Goal: Transaction & Acquisition: Purchase product/service

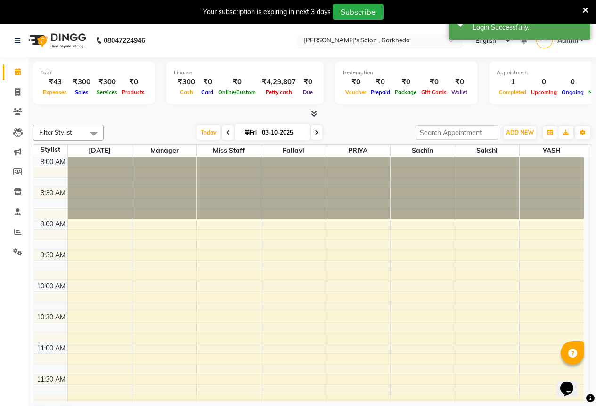
click at [395, 40] on input "text" at bounding box center [370, 41] width 137 height 9
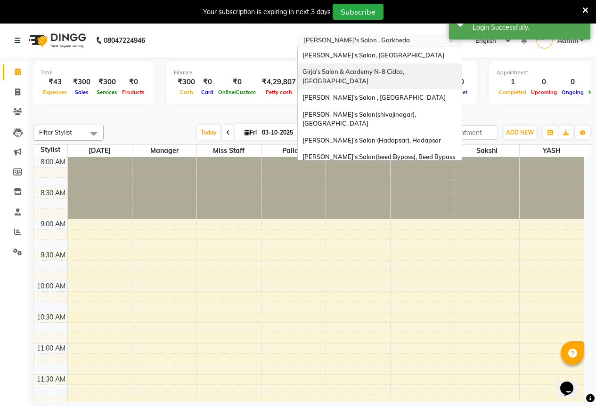
scroll to position [21, 0]
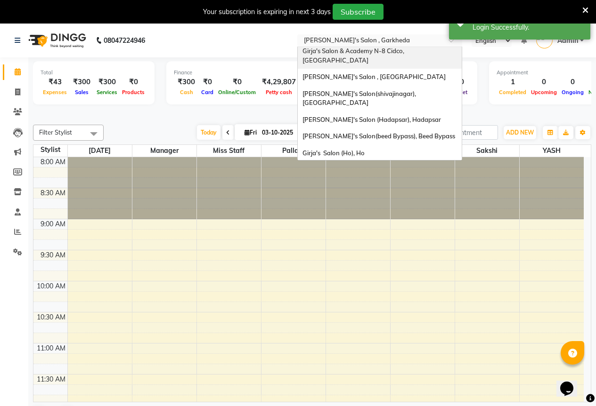
click at [389, 50] on span "Girja's Salon & Academy N-8 Cidco, [GEOGRAPHIC_DATA]" at bounding box center [353, 55] width 103 height 17
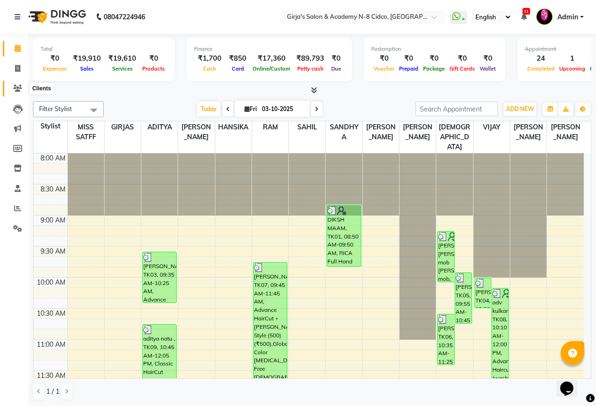
click at [20, 83] on link "Clients" at bounding box center [14, 89] width 23 height 16
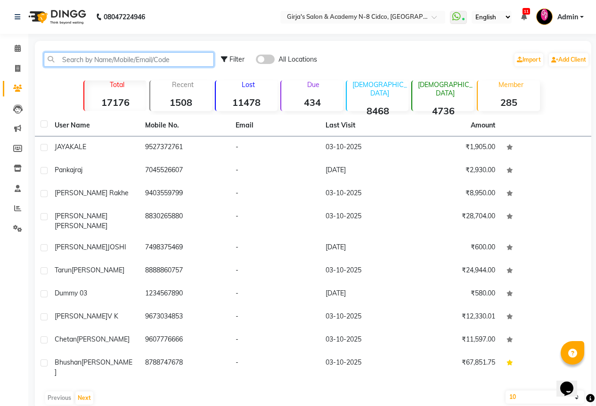
click at [68, 59] on input "text" at bounding box center [129, 59] width 170 height 15
paste input "Dr.chaudhar Pisadev"
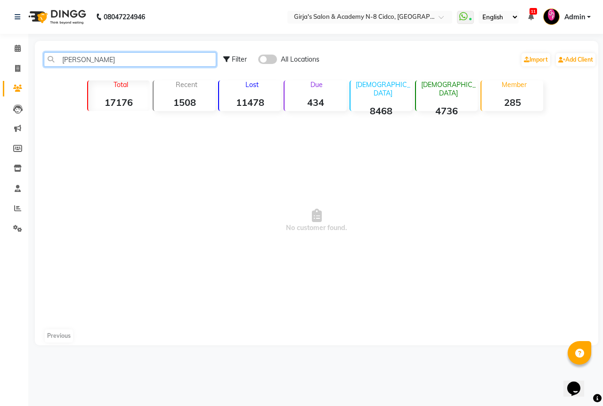
click at [109, 62] on input "Dr.chaudhar Pisadev" at bounding box center [130, 59] width 172 height 15
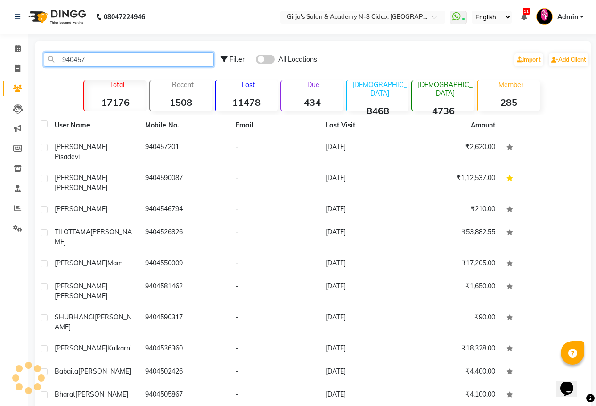
type input "940457"
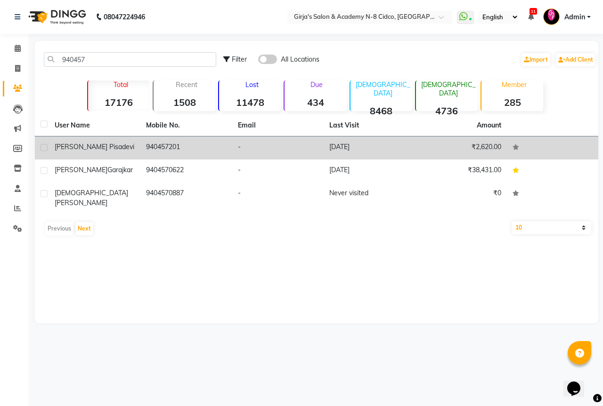
click at [191, 152] on td "940457201" at bounding box center [185, 148] width 91 height 23
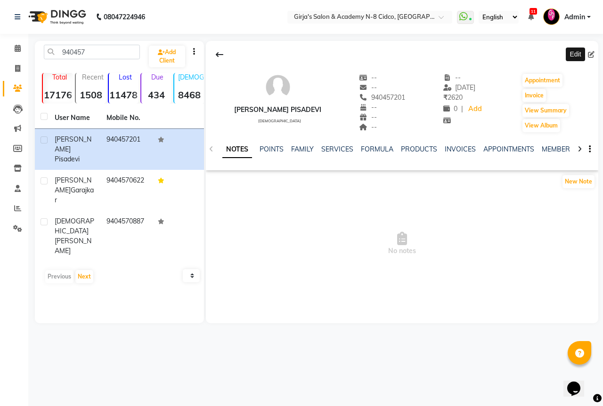
click at [593, 54] on icon at bounding box center [591, 54] width 7 height 7
select select "22"
select select "male"
select select
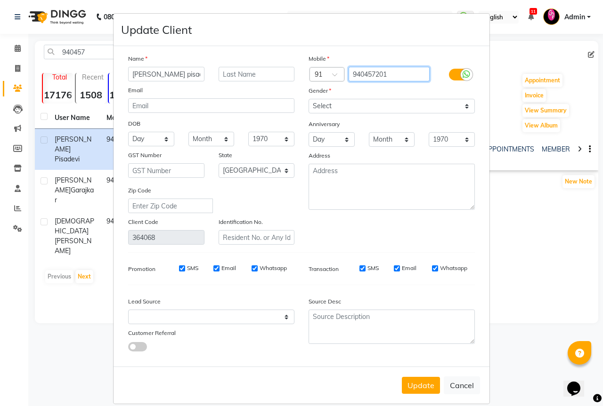
click at [393, 73] on input "940457201" at bounding box center [388, 74] width 81 height 15
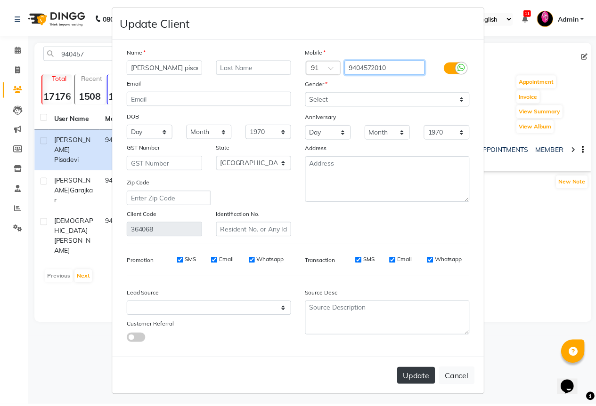
scroll to position [11, 0]
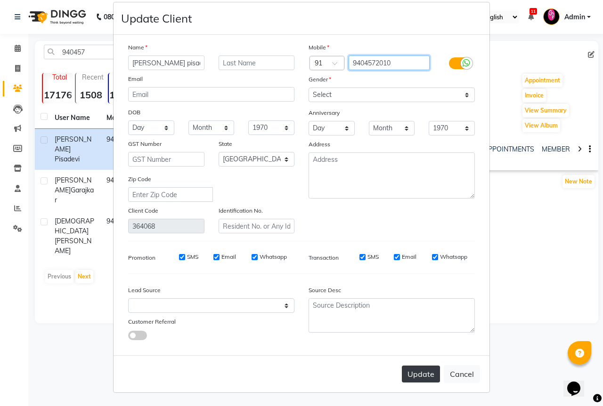
type input "9404572010"
click at [414, 367] on button "Update" at bounding box center [421, 374] width 38 height 17
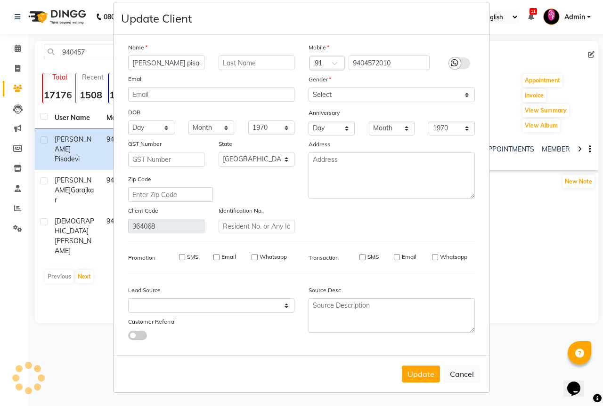
select select
select select "null"
select select
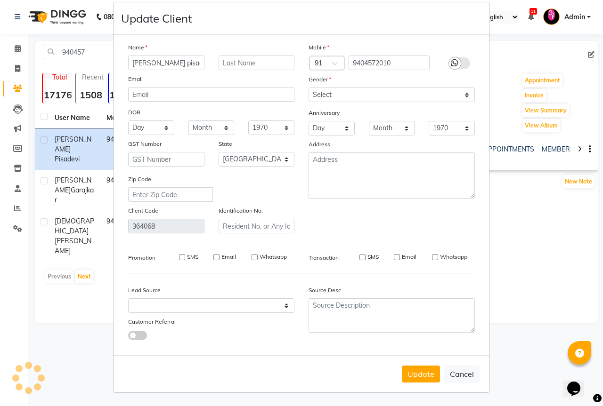
select select
checkbox input "false"
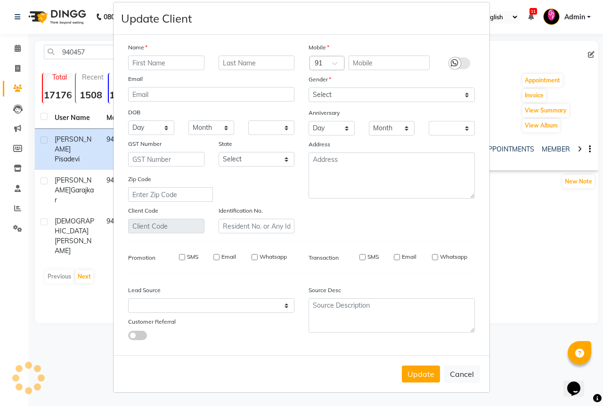
checkbox input "false"
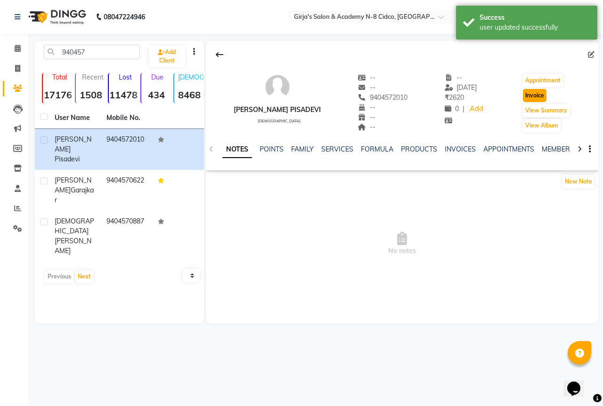
click at [540, 98] on button "Invoice" at bounding box center [535, 95] width 24 height 13
select select "66"
select select "service"
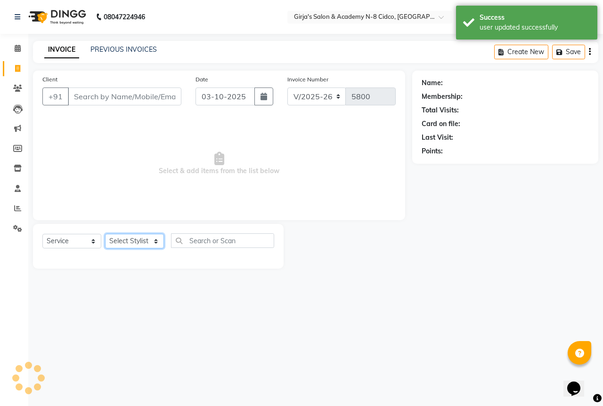
click at [124, 243] on select "Select Stylist" at bounding box center [134, 241] width 59 height 15
type input "9404572010"
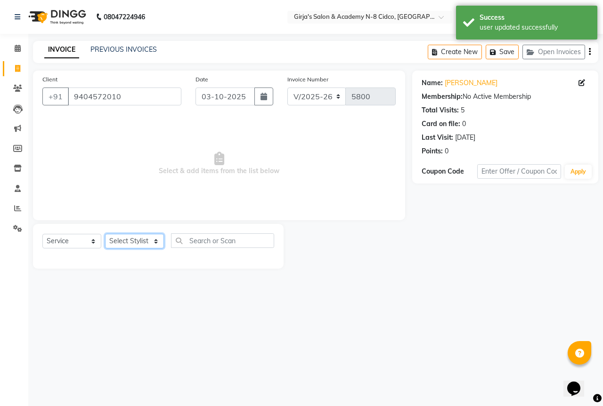
select select "27236"
click at [105, 234] on select "Select Stylist ADITYA ANIKET BEAUTY M GIRJAS HANSIKA KOMAL MISS SATFF MONA PATY…" at bounding box center [134, 241] width 59 height 15
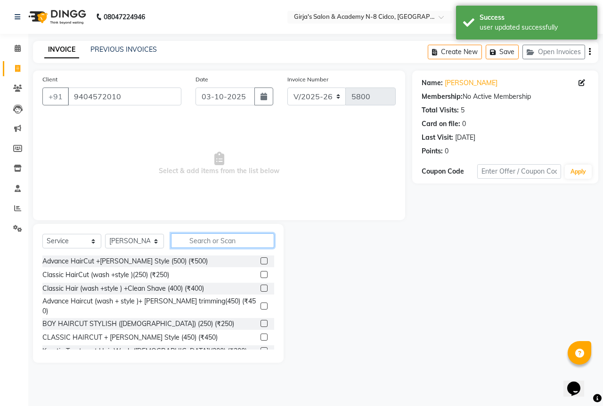
click at [195, 238] on input "text" at bounding box center [222, 241] width 103 height 15
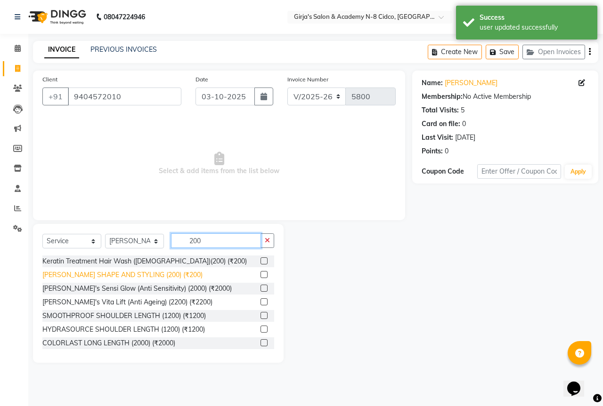
type input "200"
click at [126, 274] on div "BEARD SHAPE AND STYLING (200) (₹200)" at bounding box center [122, 275] width 160 height 10
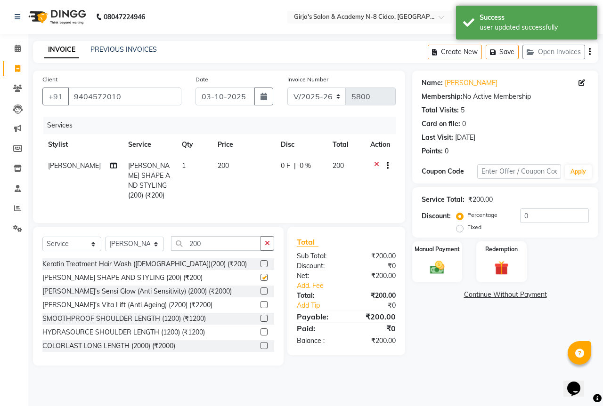
checkbox input "false"
drag, startPoint x: 424, startPoint y: 257, endPoint x: 464, endPoint y: 271, distance: 42.0
click at [425, 257] on div "Manual Payment" at bounding box center [437, 262] width 52 height 43
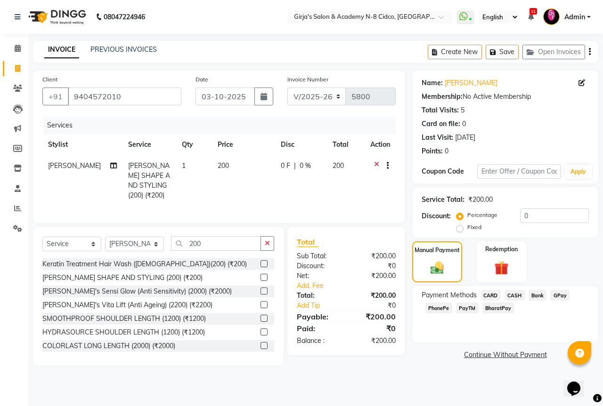
click at [561, 295] on span "GPay" at bounding box center [559, 295] width 19 height 11
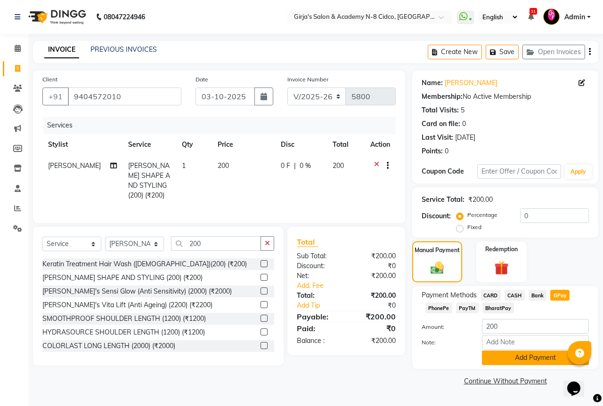
click at [548, 365] on button "Add Payment" at bounding box center [535, 358] width 107 height 15
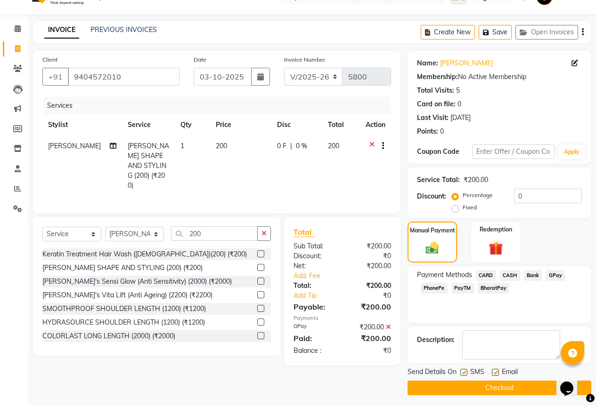
scroll to position [23, 0]
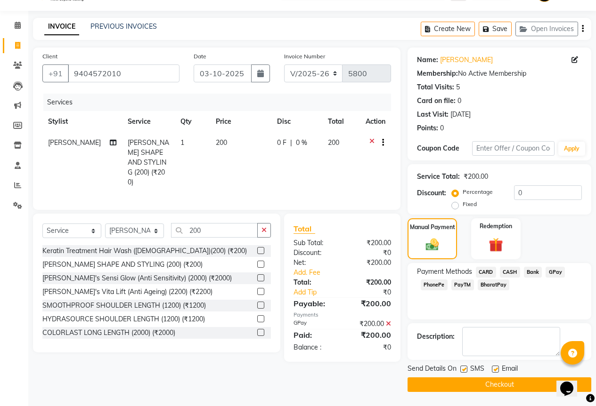
click at [541, 380] on button "Checkout" at bounding box center [499, 385] width 184 height 15
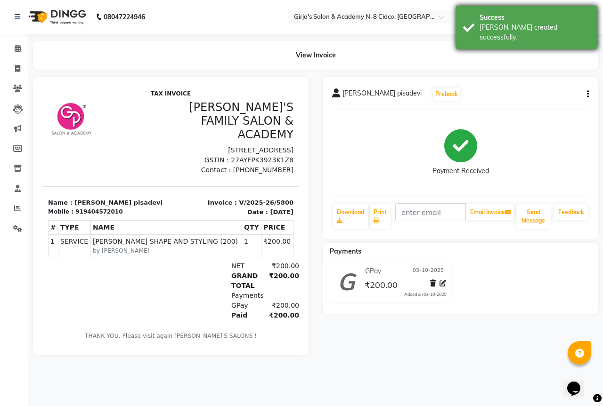
click at [536, 30] on div "Bill created successfully." at bounding box center [534, 33] width 111 height 20
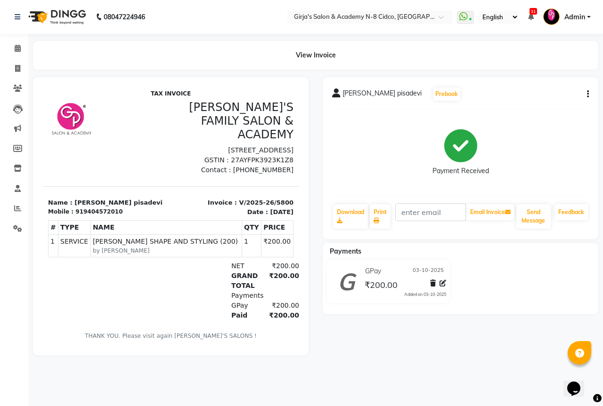
click at [574, 16] on span "Admin" at bounding box center [574, 17] width 21 height 10
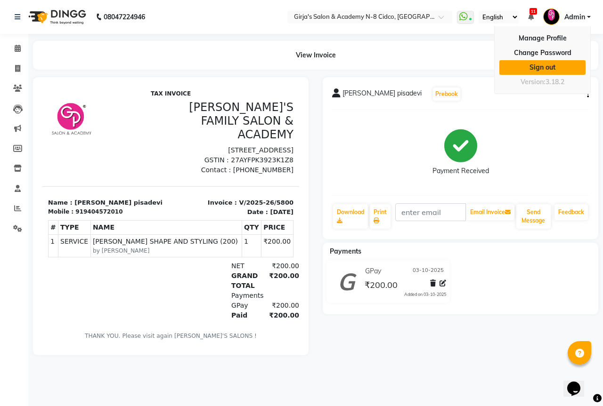
click at [558, 64] on link "Sign out" at bounding box center [542, 67] width 86 height 15
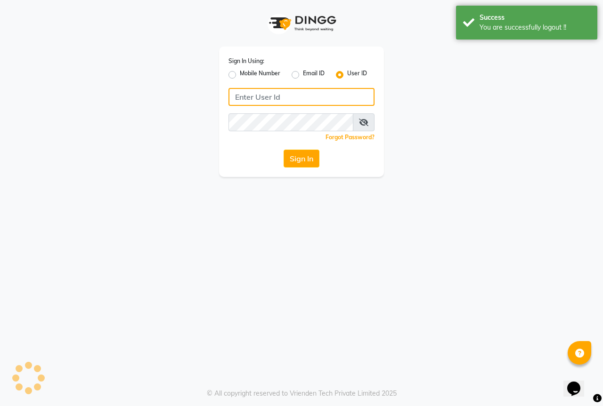
type input "8767730198"
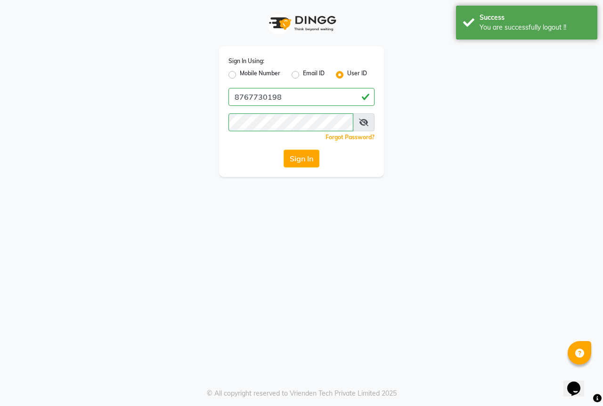
click at [240, 77] on label "Mobile Number" at bounding box center [260, 74] width 40 height 11
click at [240, 75] on input "Mobile Number" at bounding box center [243, 72] width 6 height 6
radio input "true"
radio input "false"
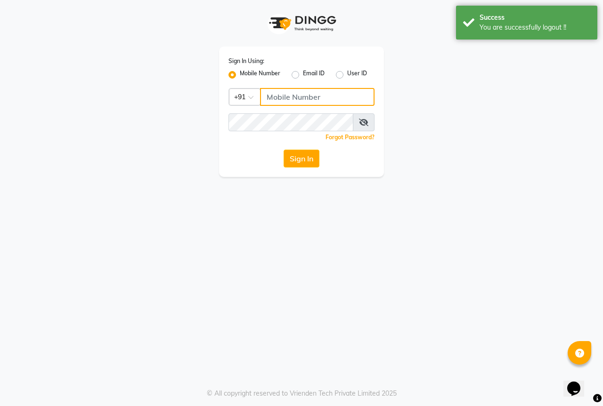
drag, startPoint x: 336, startPoint y: 92, endPoint x: 342, endPoint y: 104, distance: 13.3
click at [336, 92] on input "Username" at bounding box center [317, 97] width 114 height 18
type input "8767730198"
click at [308, 157] on button "Sign In" at bounding box center [301, 159] width 36 height 18
